Goal: Task Accomplishment & Management: Complete application form

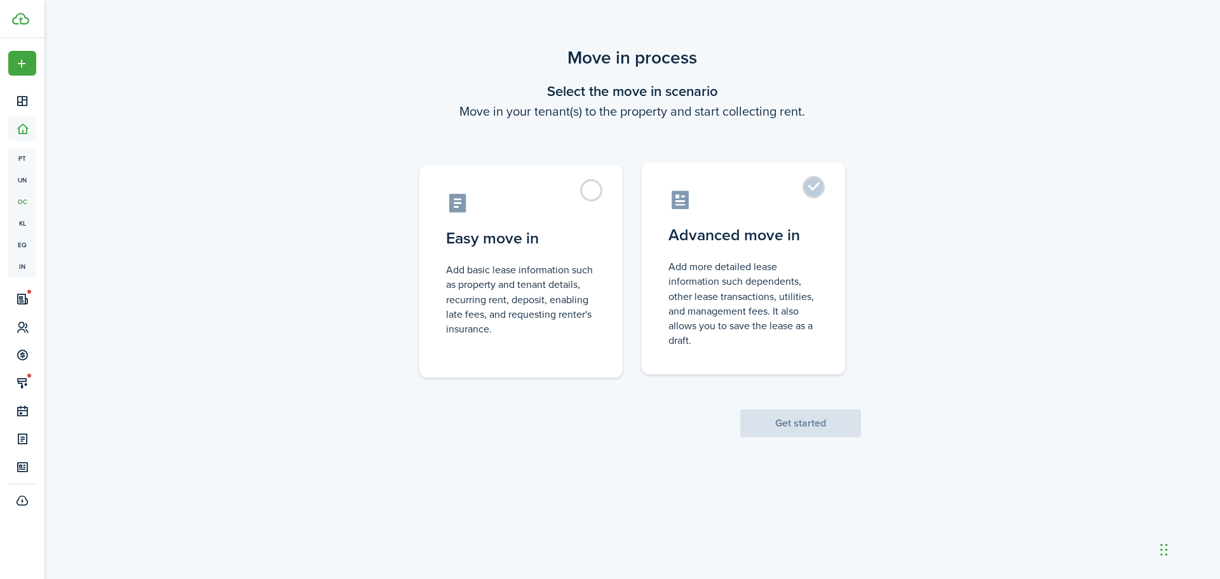
click at [770, 261] on control-radio-card-description "Add more detailed lease information such dependents, other lease transactions, …" at bounding box center [743, 303] width 150 height 88
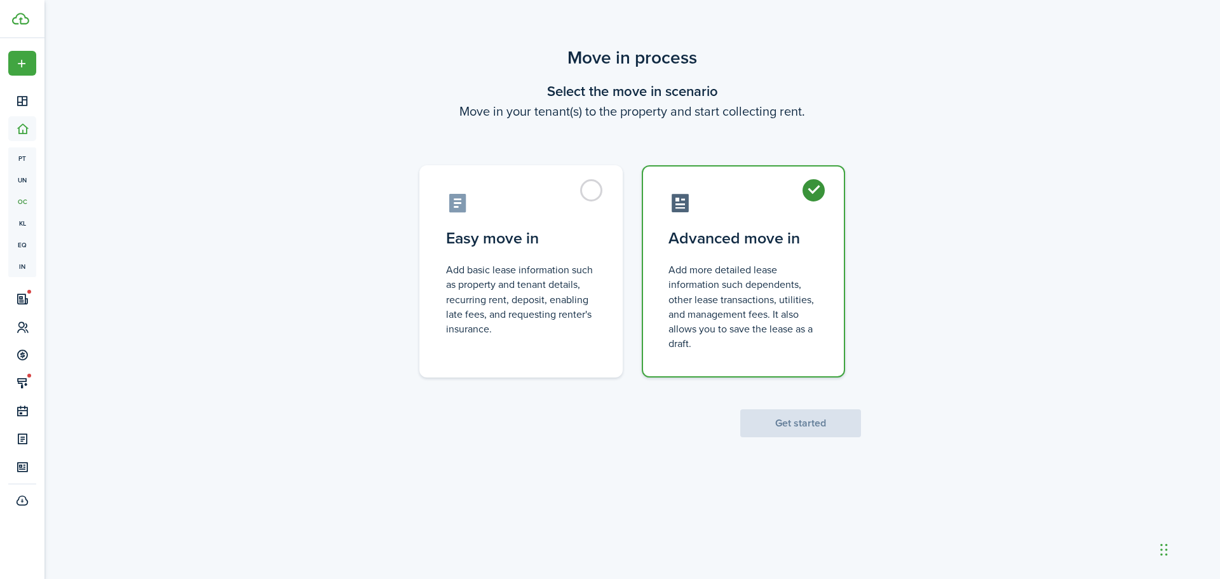
radio input "true"
click at [810, 429] on button "Get started" at bounding box center [800, 423] width 121 height 28
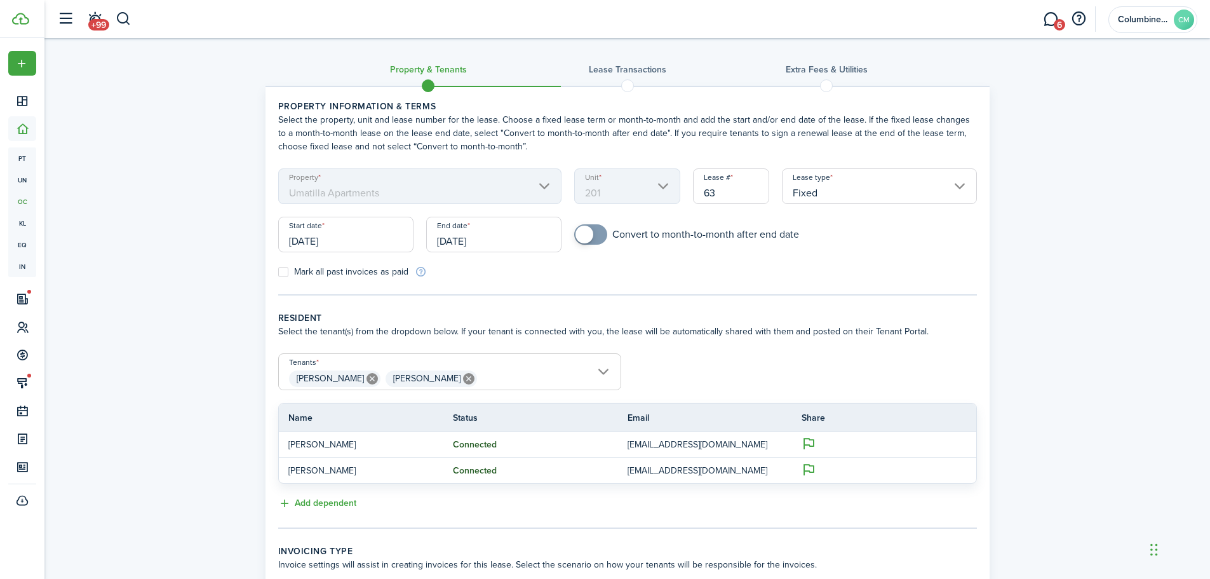
scroll to position [64, 0]
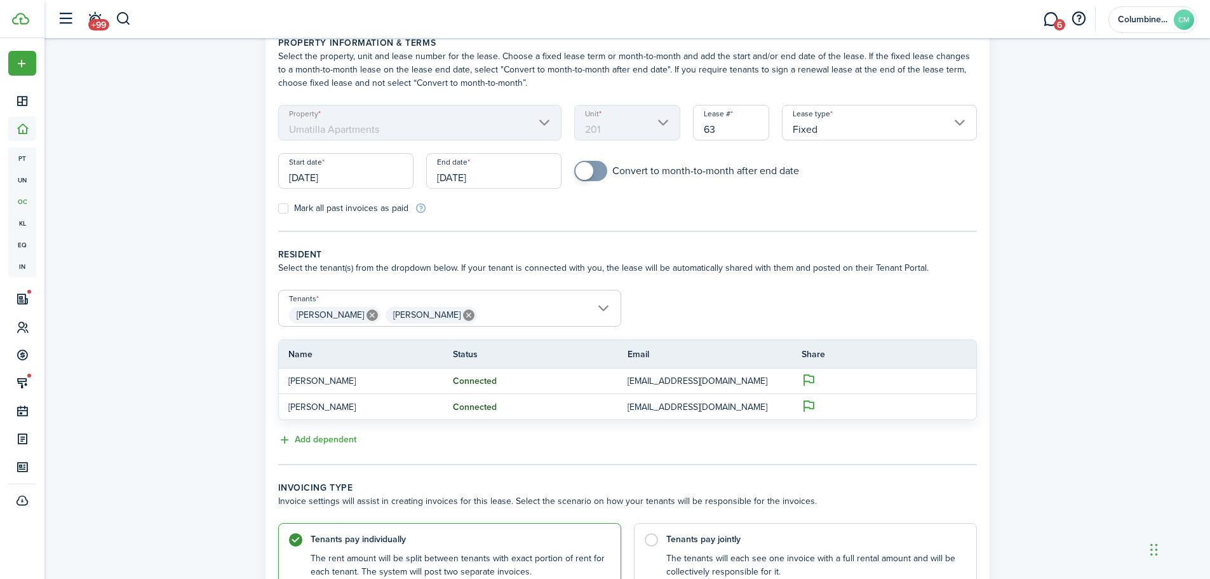
click at [354, 180] on input "[DATE]" at bounding box center [345, 171] width 135 height 36
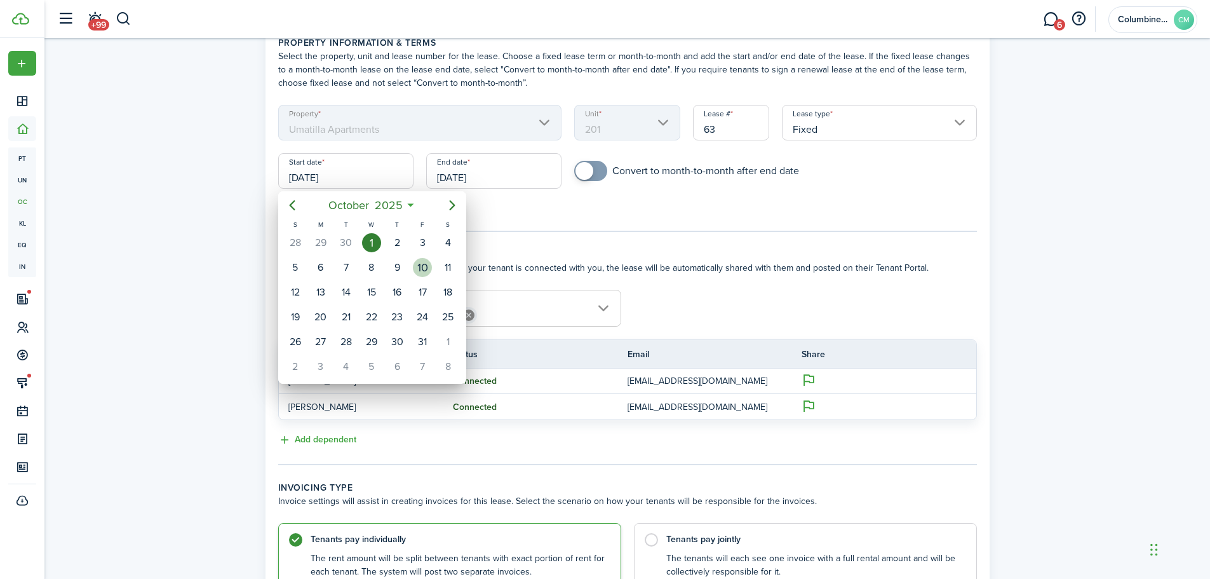
click at [417, 269] on div "10" at bounding box center [422, 267] width 19 height 19
type input "[DATE]"
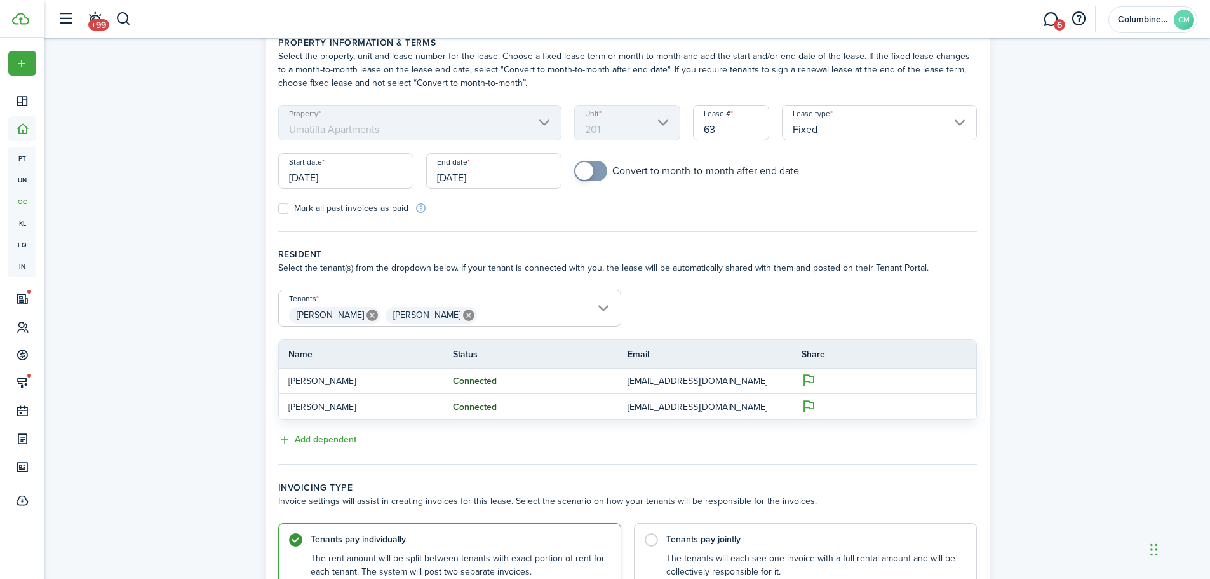
click at [502, 177] on input "[DATE]" at bounding box center [493, 171] width 135 height 36
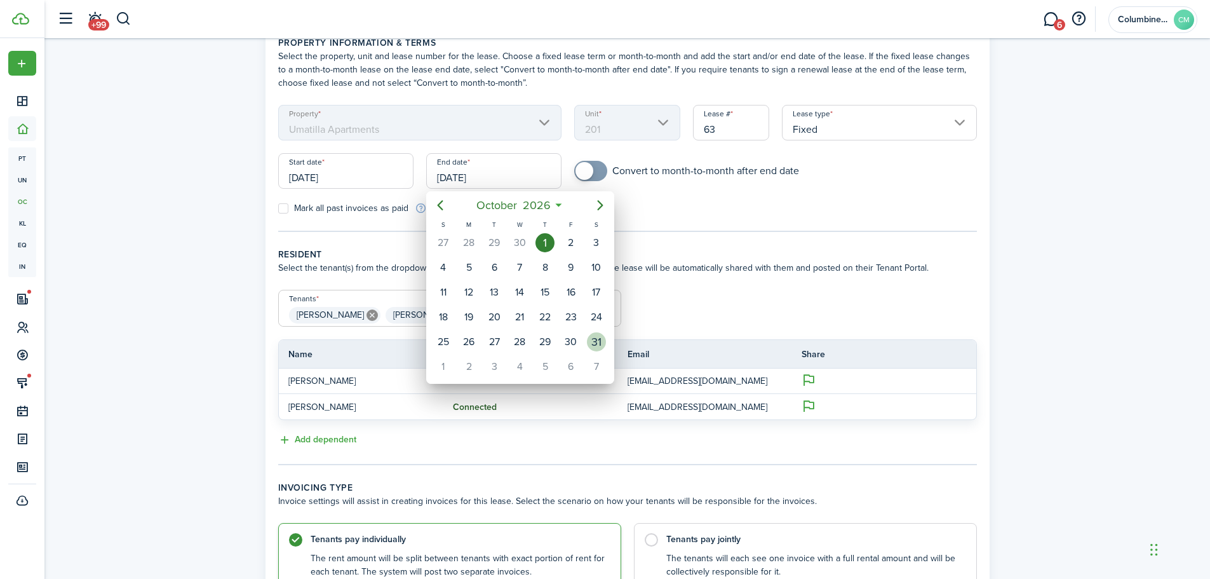
click at [592, 345] on div "31" at bounding box center [596, 341] width 19 height 19
type input "[DATE]"
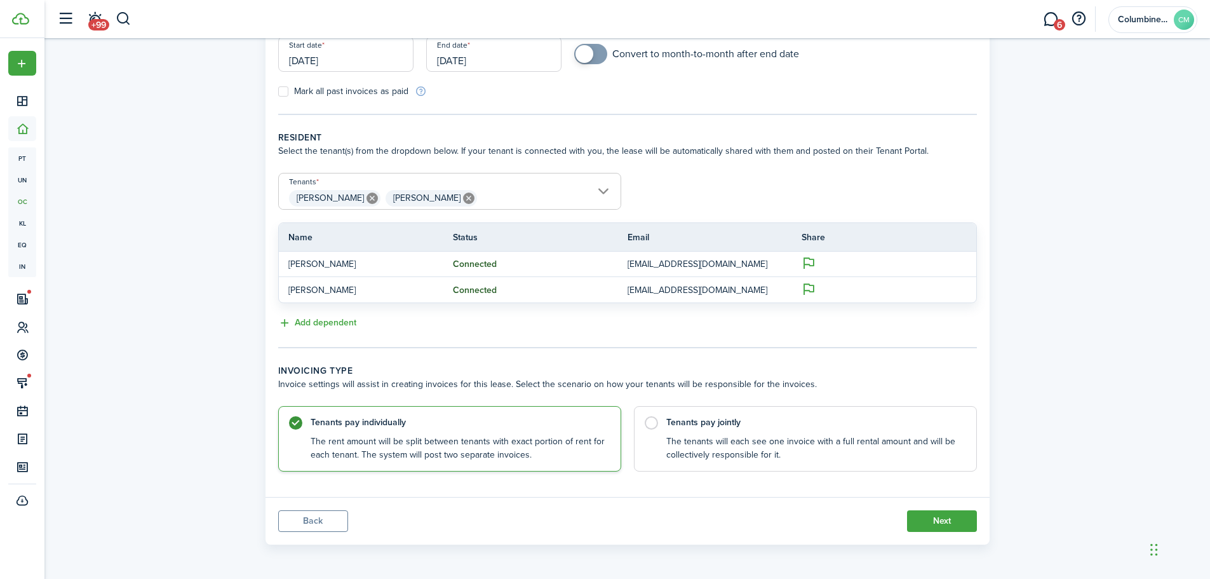
scroll to position [181, 0]
click at [817, 466] on label "Tenants pay jointly The tenants will each see one invoice with a full rental am…" at bounding box center [805, 434] width 343 height 65
radio input "false"
radio input "true"
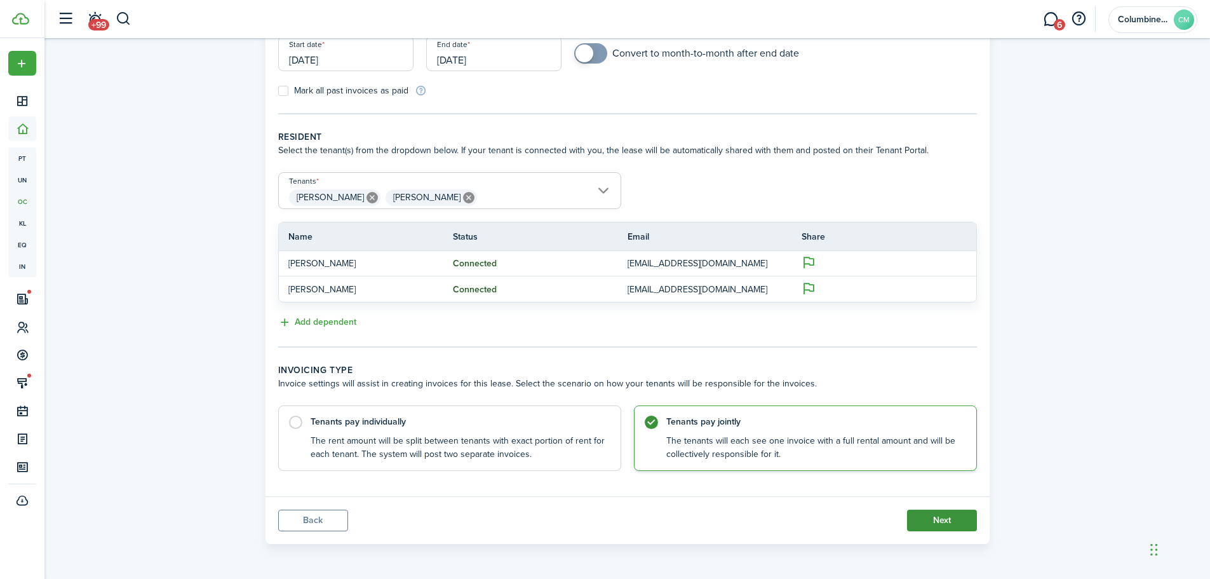
click at [948, 512] on button "Next" at bounding box center [942, 521] width 70 height 22
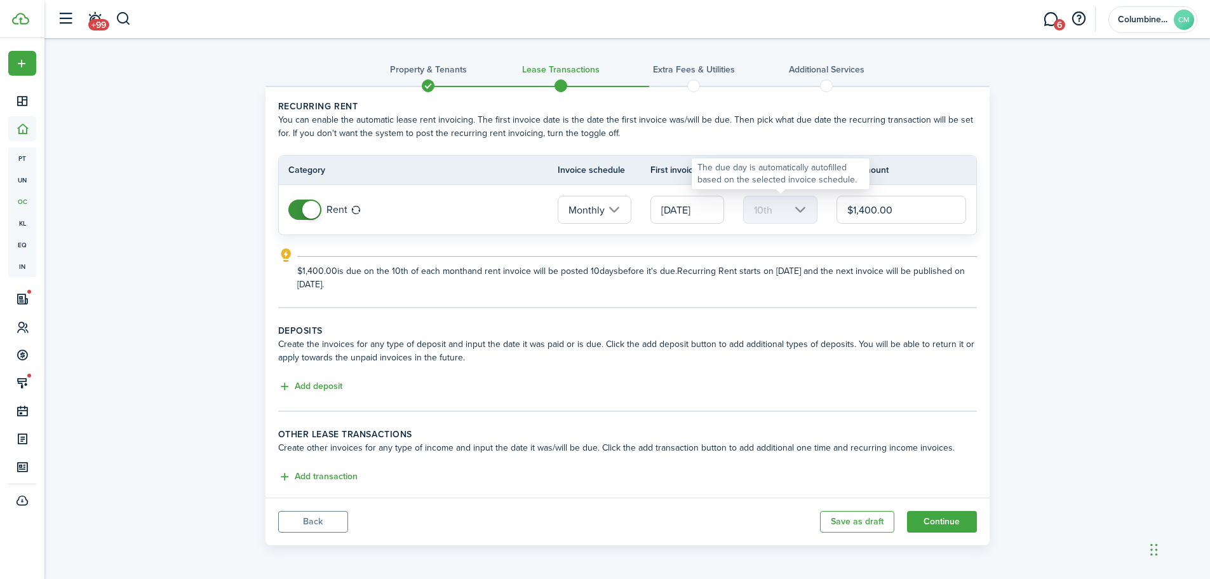
drag, startPoint x: 904, startPoint y: 212, endPoint x: 798, endPoint y: 213, distance: 106.1
click at [798, 213] on tr "Rent Monthly [DATE] 10th $1,400.00" at bounding box center [628, 210] width 698 height 50
click at [689, 215] on input "[DATE]" at bounding box center [688, 210] width 74 height 28
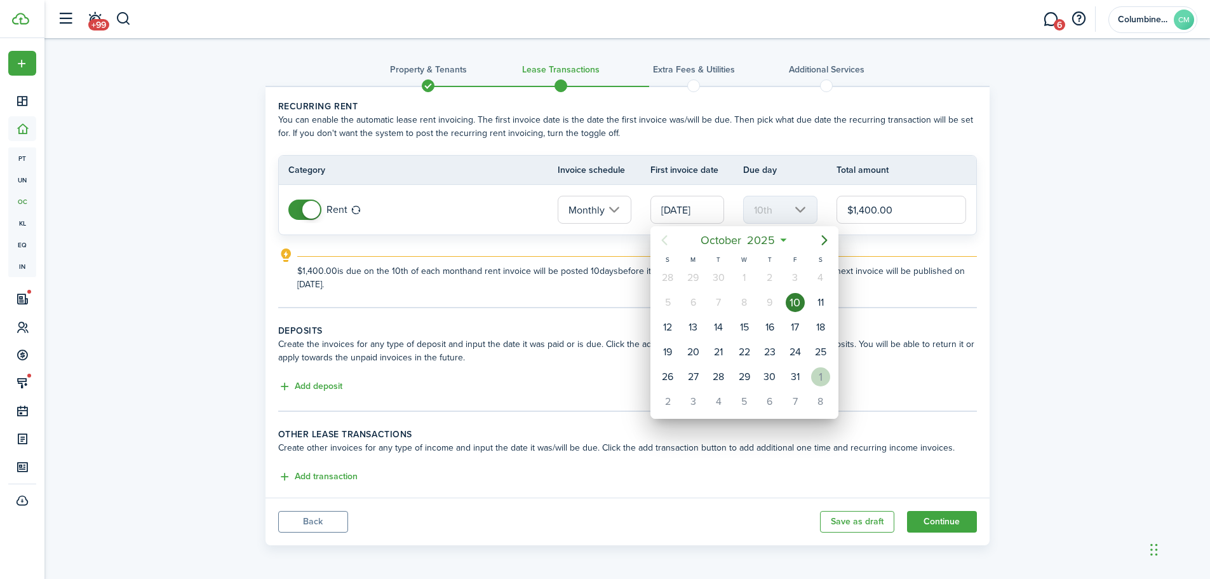
click at [819, 379] on div "1" at bounding box center [820, 376] width 19 height 19
type input "[DATE]"
type input "1st"
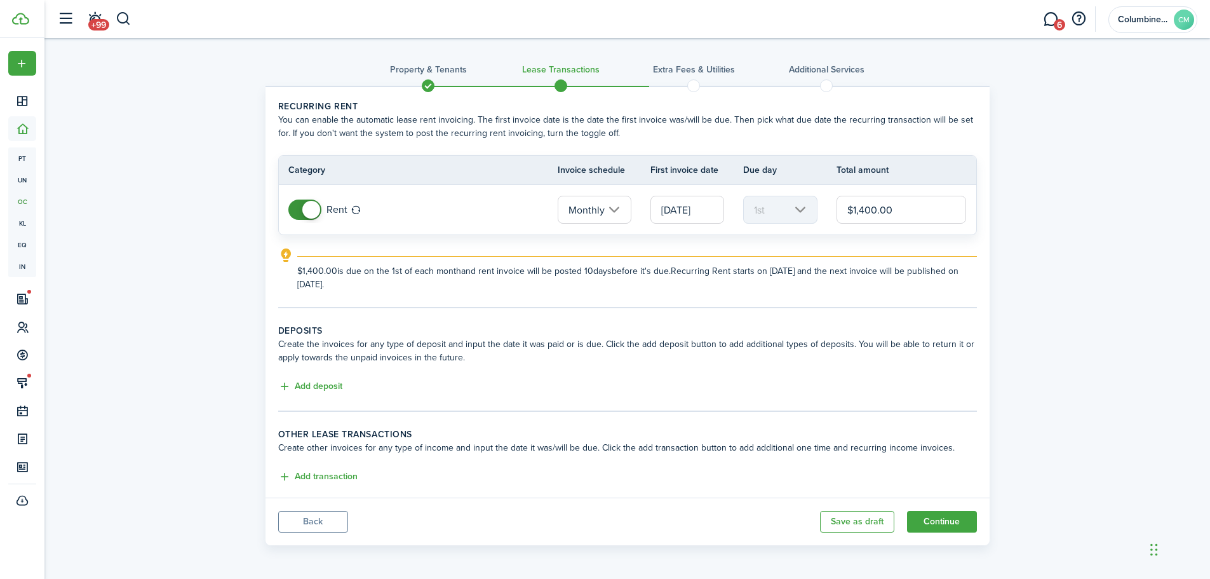
click at [909, 216] on input "$1,400.00" at bounding box center [902, 210] width 130 height 28
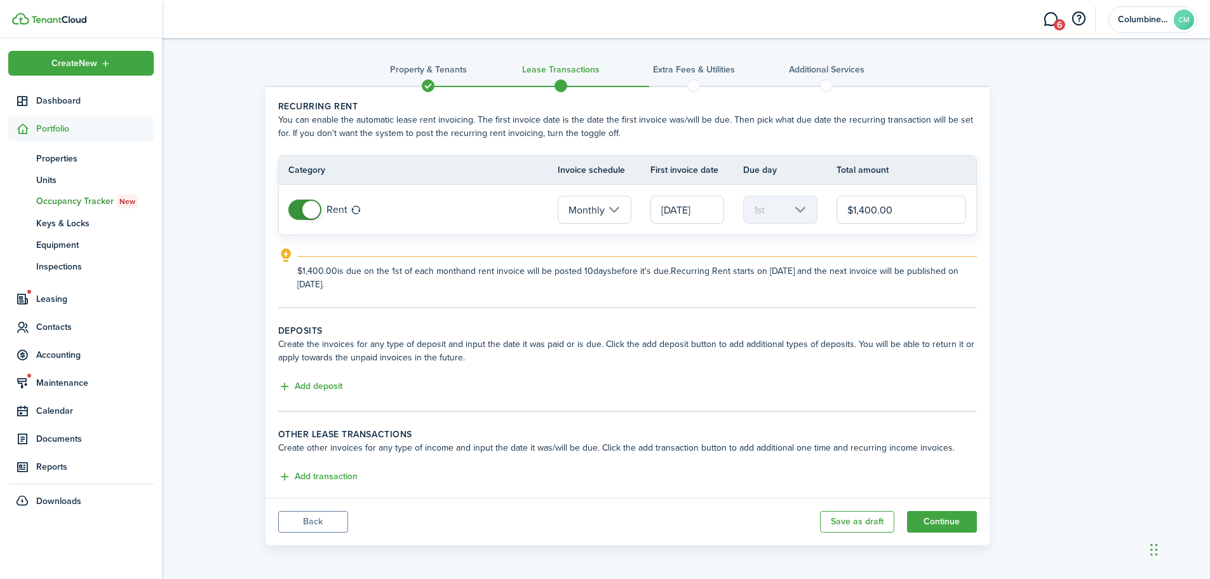
drag, startPoint x: 57, startPoint y: 128, endPoint x: 307, endPoint y: 86, distance: 253.8
click at [307, 86] on tc-wizard-header "Property & Tenants Lease Transactions Extra fees & Utilities Additional Services" at bounding box center [628, 72] width 724 height 57
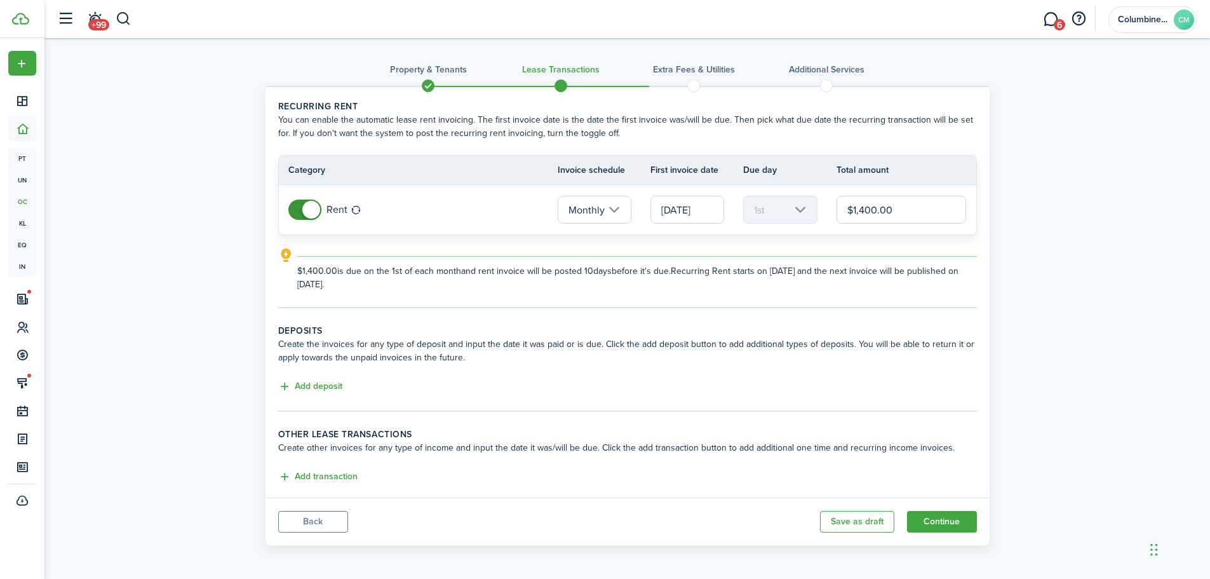
drag, startPoint x: 67, startPoint y: 18, endPoint x: 68, endPoint y: 129, distance: 110.6
click at [52, 129] on div "Property & Tenants Lease Transactions Extra fees & Utilities Additional Service…" at bounding box center [627, 294] width 1166 height 513
